Goal: Information Seeking & Learning: Learn about a topic

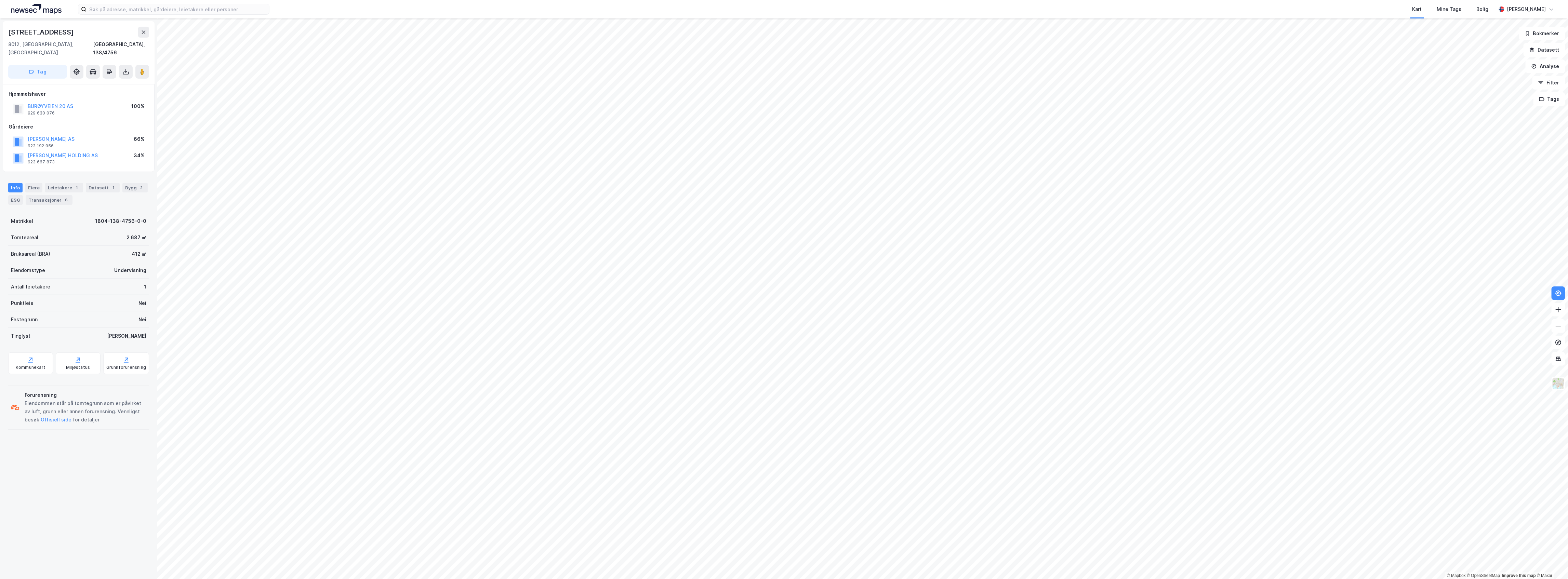
click at [1051, 11] on div "Kart Mine Tags [PERSON_NAME] © Mapbox © OpenStreetMap Improve this map © [PERSO…" at bounding box center [784, 290] width 1568 height 579
click at [905, 0] on html "Kart Mine Tags [PERSON_NAME] © Mapbox © OpenStreetMap Improve this map © [PERSO…" at bounding box center [784, 290] width 1568 height 579
click at [26, 175] on div "Eiere" at bounding box center [34, 179] width 17 height 10
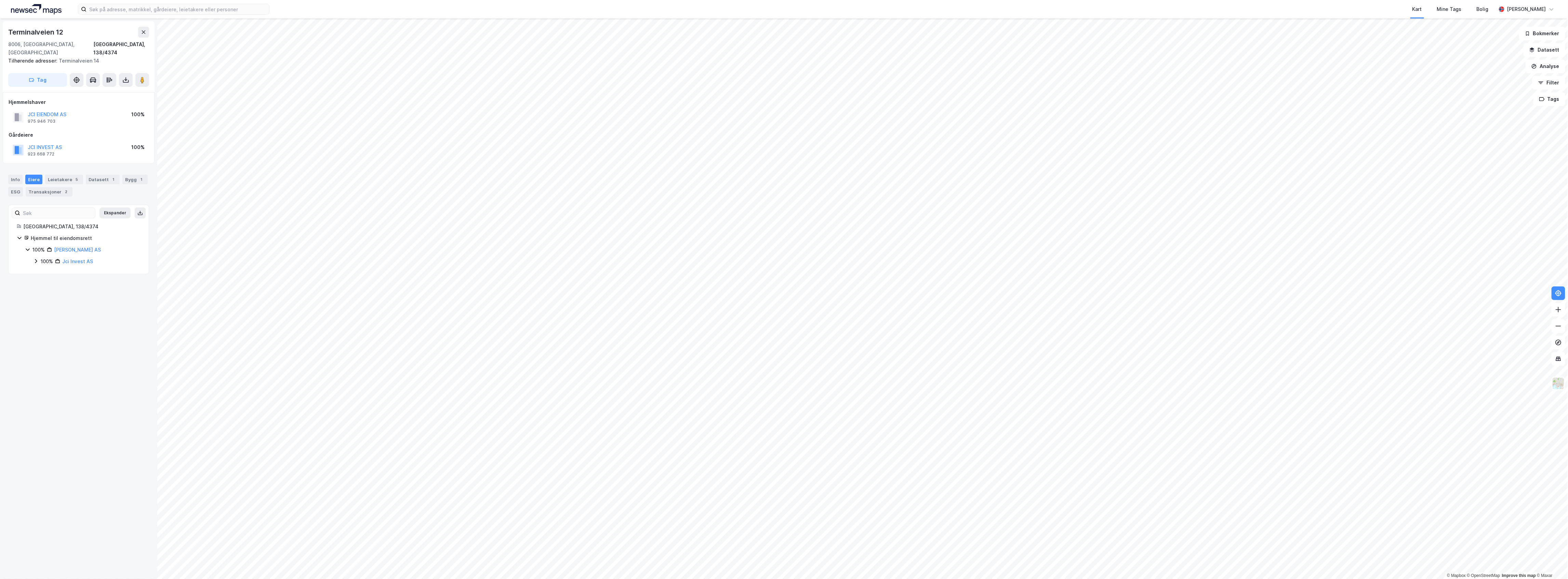
click at [32, 255] on div "100% [PERSON_NAME] AS 100% Jci Invest AS" at bounding box center [83, 255] width 116 height 20
click at [35, 258] on icon at bounding box center [35, 261] width 5 height 5
click at [53, 144] on div "Transaksjoner 3" at bounding box center [31, 148] width 47 height 10
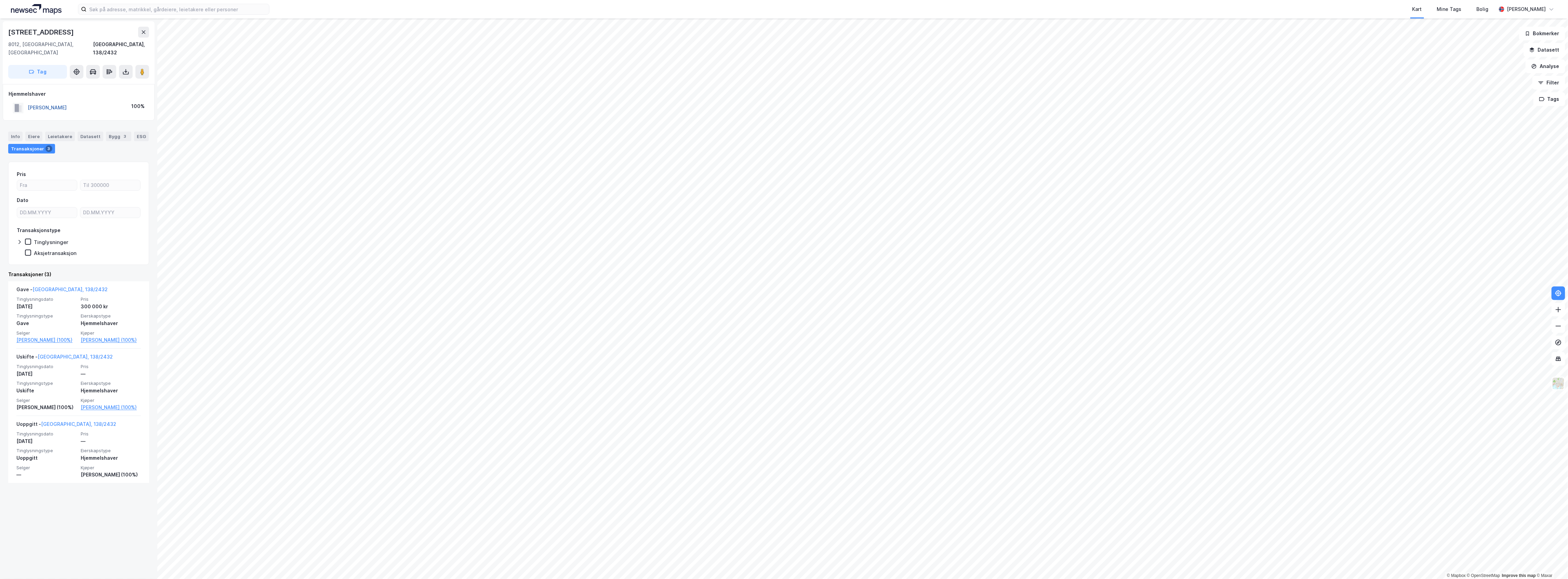
click at [0, 0] on button "[PERSON_NAME]" at bounding box center [0, 0] width 0 height 0
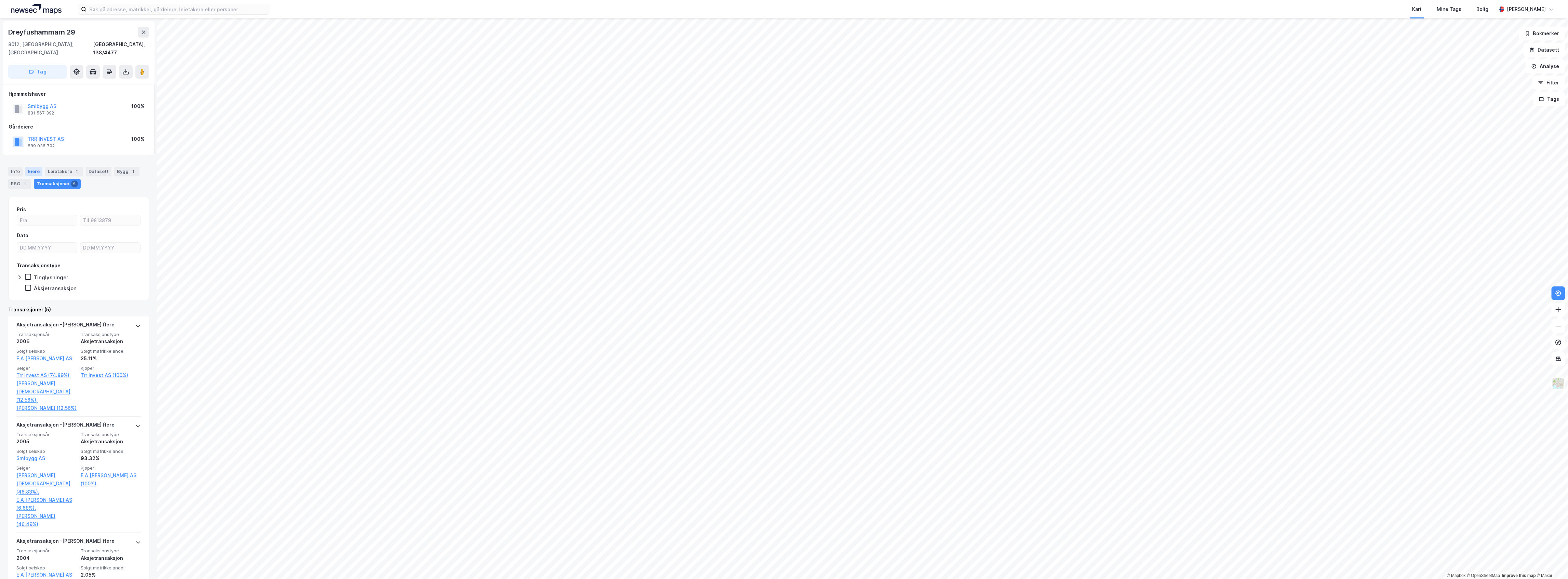
click at [32, 167] on div "Eiere" at bounding box center [34, 172] width 17 height 10
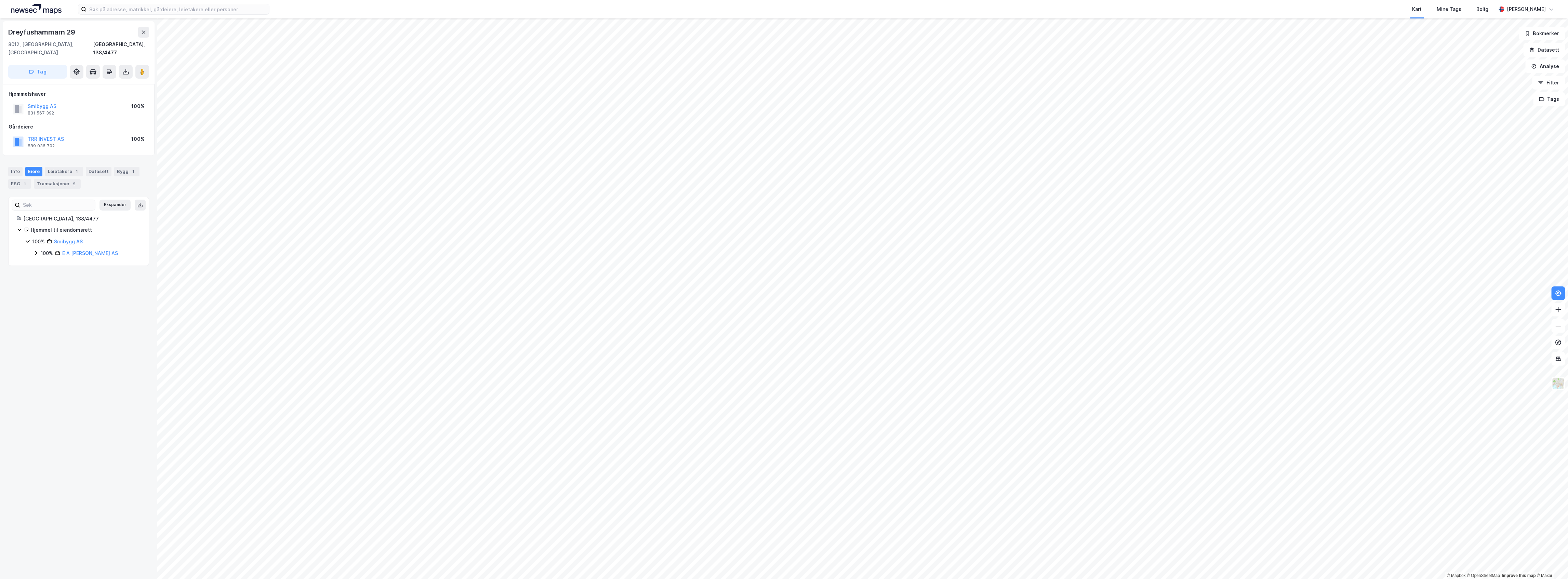
click at [35, 250] on icon at bounding box center [35, 252] width 5 height 5
click at [43, 262] on icon at bounding box center [44, 264] width 5 height 5
click at [51, 290] on icon at bounding box center [52, 287] width 5 height 5
click at [49, 320] on div "100% Trr Invest AS 70% - [PERSON_NAME] 10% Clematis AS 100% - [PERSON_NAME] 10%…" at bounding box center [91, 294] width 99 height 66
click at [51, 315] on div "10% Kamanjab Holding AS" at bounding box center [94, 311] width 91 height 8
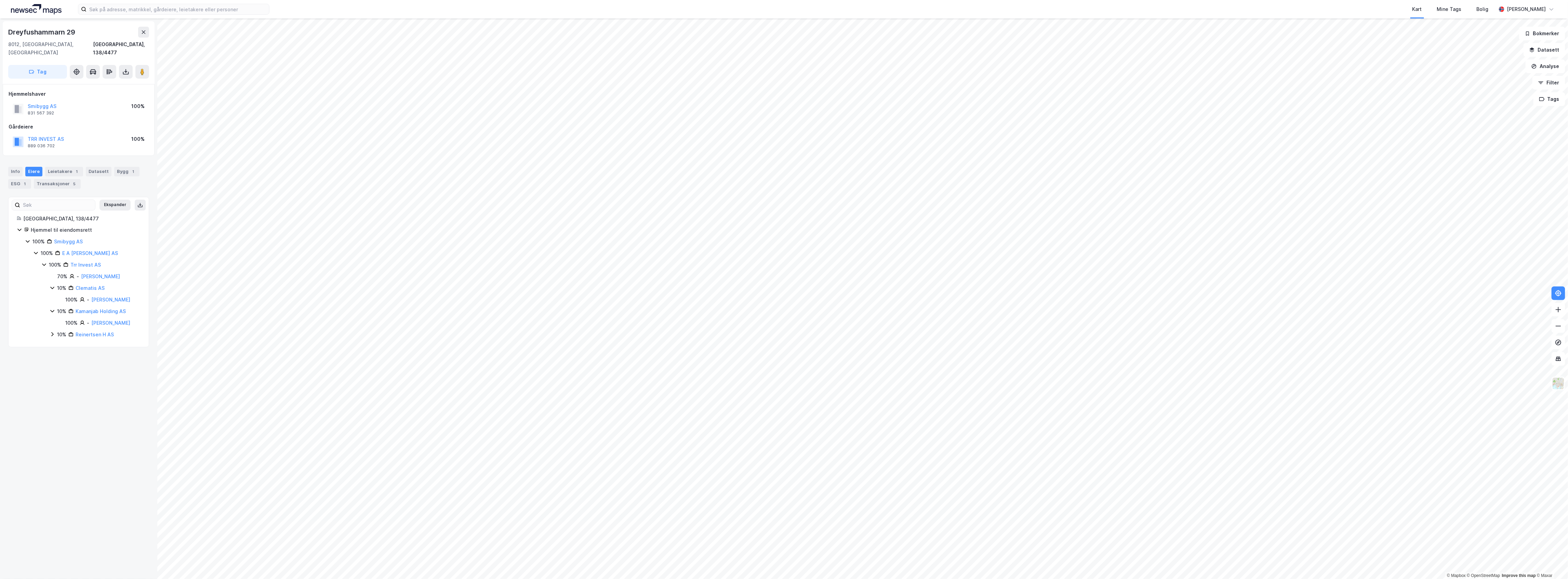
click at [52, 337] on icon at bounding box center [52, 334] width 5 height 5
